Goal: Browse casually

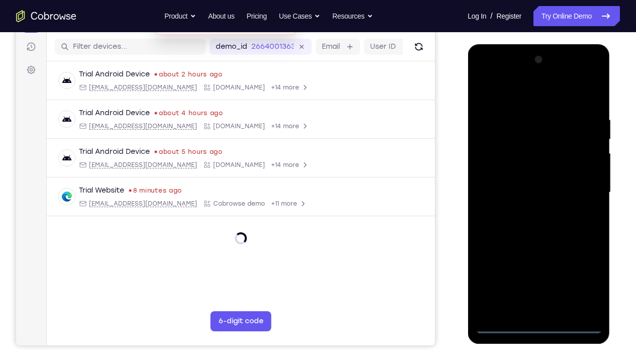
click at [540, 269] on div at bounding box center [538, 193] width 127 height 282
click at [538, 269] on div at bounding box center [538, 193] width 127 height 282
click at [585, 269] on div at bounding box center [538, 193] width 127 height 282
click at [508, 93] on div at bounding box center [538, 193] width 127 height 282
click at [583, 185] on div at bounding box center [538, 193] width 127 height 282
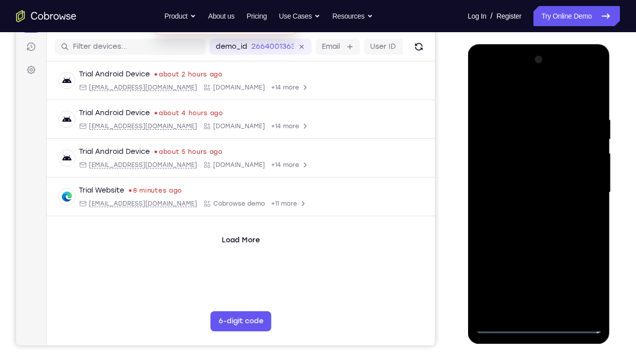
click at [526, 210] on div at bounding box center [538, 193] width 127 height 282
click at [517, 176] on div at bounding box center [538, 193] width 127 height 282
click at [511, 173] on div at bounding box center [538, 193] width 127 height 282
click at [529, 192] on div at bounding box center [538, 193] width 127 height 282
drag, startPoint x: 500, startPoint y: 93, endPoint x: 605, endPoint y: 98, distance: 104.8
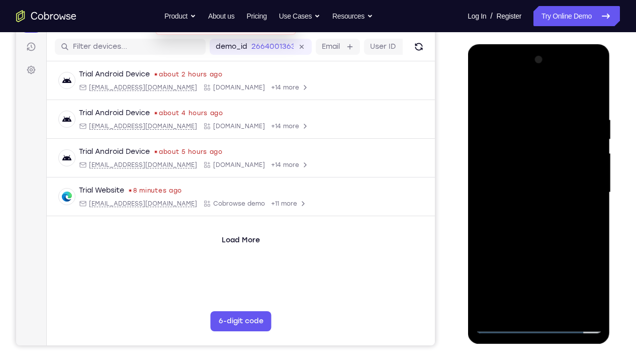
click at [605, 98] on div at bounding box center [539, 194] width 142 height 300
click at [585, 104] on div at bounding box center [538, 193] width 127 height 282
click at [599, 269] on div at bounding box center [538, 193] width 127 height 282
click at [597, 232] on div at bounding box center [538, 193] width 127 height 282
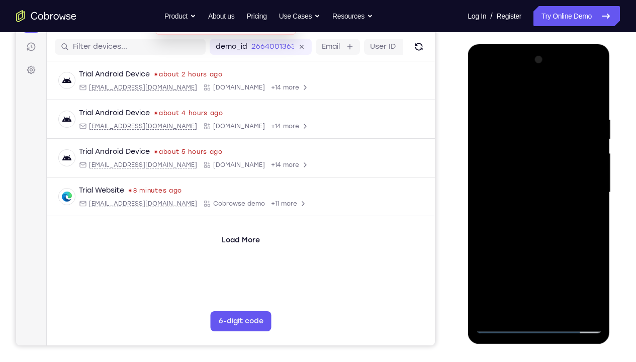
click at [552, 245] on div at bounding box center [538, 193] width 127 height 282
click at [596, 233] on div at bounding box center [538, 193] width 127 height 282
drag, startPoint x: 554, startPoint y: 256, endPoint x: 547, endPoint y: 296, distance: 40.9
click at [547, 269] on div at bounding box center [538, 193] width 127 height 282
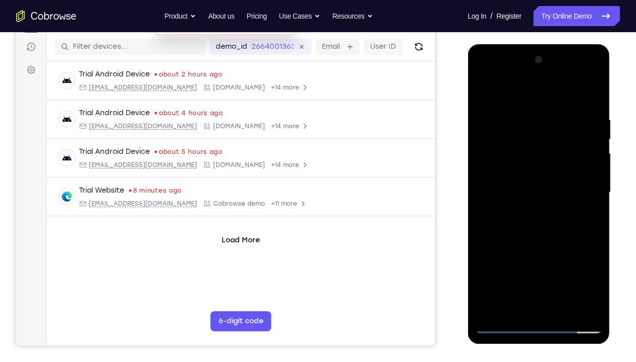
click at [526, 124] on div at bounding box center [538, 193] width 127 height 282
click at [591, 196] on div at bounding box center [538, 193] width 127 height 282
drag, startPoint x: 593, startPoint y: 188, endPoint x: 518, endPoint y: 187, distance: 74.9
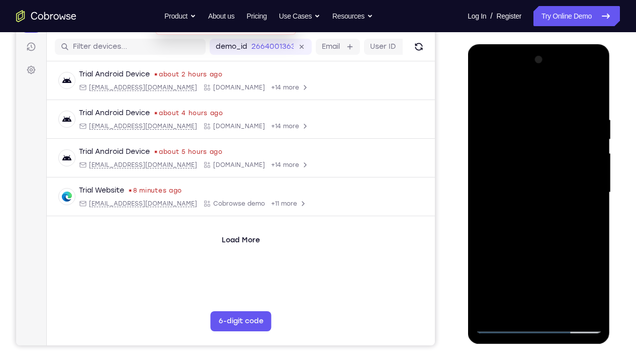
click at [518, 187] on div at bounding box center [538, 193] width 127 height 282
click at [591, 98] on div at bounding box center [538, 193] width 127 height 282
click at [557, 113] on div at bounding box center [538, 193] width 127 height 282
click at [591, 157] on div at bounding box center [538, 193] width 127 height 282
click at [590, 96] on div at bounding box center [538, 193] width 127 height 282
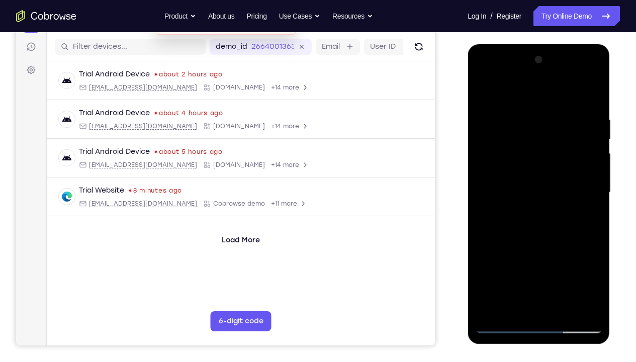
click at [589, 117] on div at bounding box center [538, 193] width 127 height 282
click at [576, 269] on div at bounding box center [538, 193] width 127 height 282
click at [594, 194] on div at bounding box center [538, 193] width 127 height 282
click at [579, 269] on div at bounding box center [538, 193] width 127 height 282
click at [584, 202] on div at bounding box center [538, 193] width 127 height 282
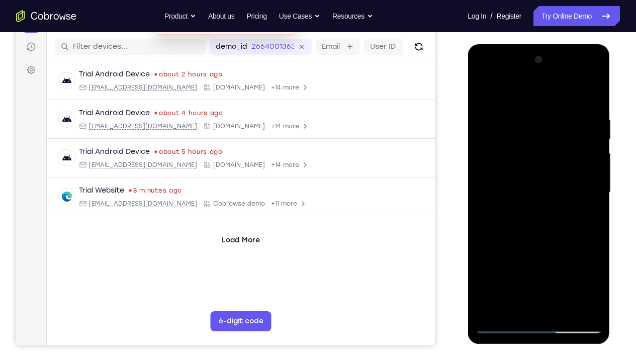
click at [580, 199] on div at bounding box center [538, 193] width 127 height 282
click at [584, 192] on div at bounding box center [538, 193] width 127 height 282
click at [577, 269] on div at bounding box center [538, 193] width 127 height 282
click at [583, 183] on div at bounding box center [538, 193] width 127 height 282
click at [578, 269] on div at bounding box center [538, 193] width 127 height 282
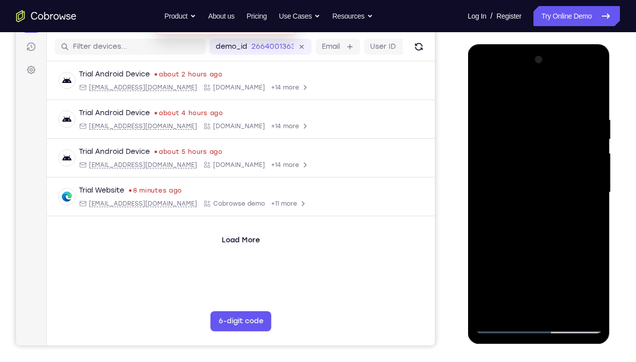
click at [579, 215] on div at bounding box center [538, 193] width 127 height 282
click at [595, 185] on div at bounding box center [538, 193] width 127 height 282
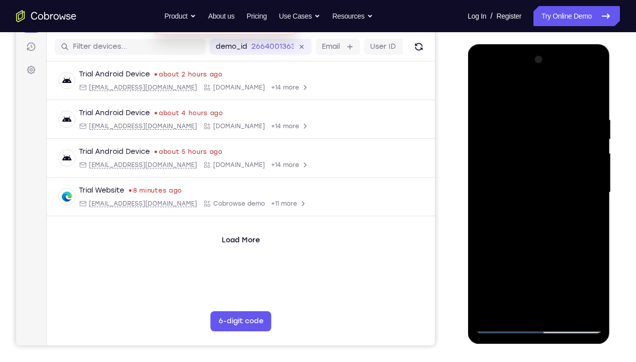
click at [588, 151] on div at bounding box center [538, 193] width 127 height 282
click at [565, 269] on div at bounding box center [538, 193] width 127 height 282
click at [536, 248] on div at bounding box center [538, 193] width 127 height 282
click at [583, 171] on div at bounding box center [538, 193] width 127 height 282
click at [483, 90] on div at bounding box center [538, 193] width 127 height 282
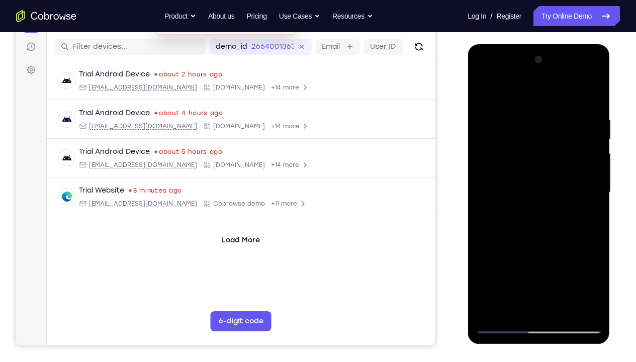
click at [484, 90] on div at bounding box center [538, 193] width 127 height 282
click at [496, 194] on div at bounding box center [538, 193] width 127 height 282
